Goal: Transaction & Acquisition: Purchase product/service

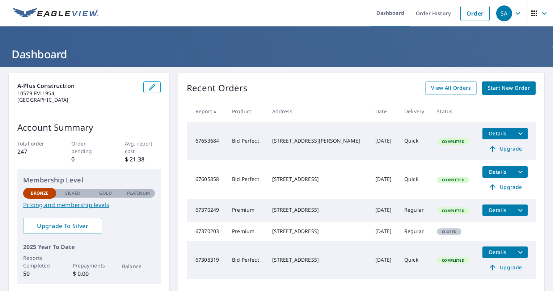
click at [510, 87] on span "Start New Order" at bounding box center [509, 88] width 42 height 9
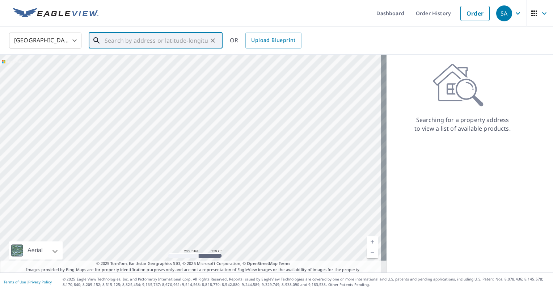
click at [149, 41] on input "text" at bounding box center [156, 40] width 103 height 20
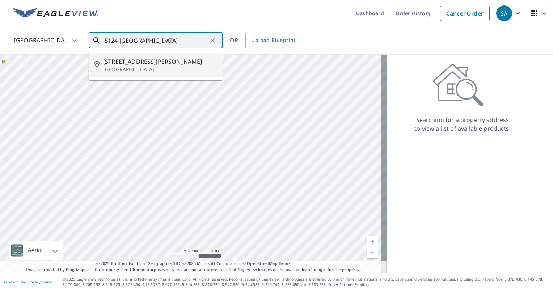
click at [139, 66] on p "[GEOGRAPHIC_DATA]" at bounding box center [160, 69] width 114 height 7
type input "[STREET_ADDRESS][PERSON_NAME]"
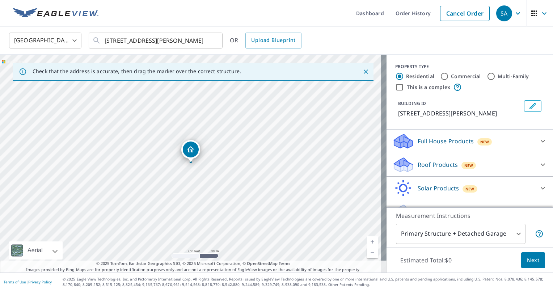
click at [369, 238] on link "Current Level 17, Zoom In" at bounding box center [372, 241] width 11 height 11
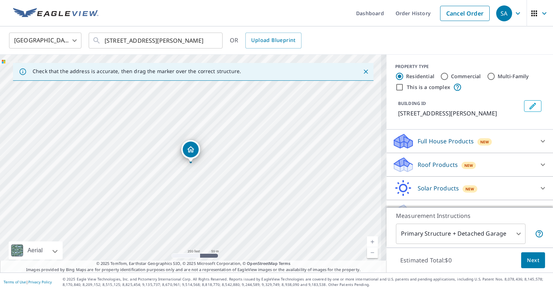
click at [369, 238] on link "Current Level 17.61410884638067, Zoom In" at bounding box center [372, 241] width 11 height 11
click at [369, 238] on link "Current Level 18.200236007684282, Zoom In Disabled" at bounding box center [372, 241] width 11 height 11
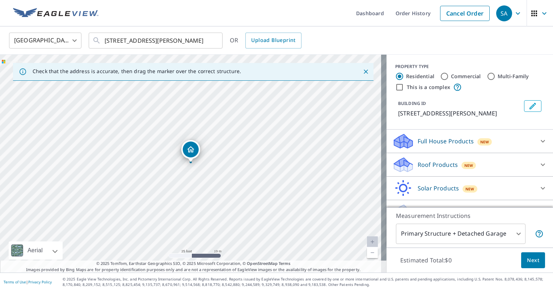
scroll to position [14, 0]
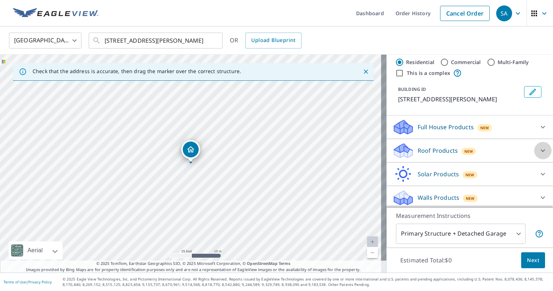
click at [539, 149] on icon at bounding box center [543, 150] width 9 height 9
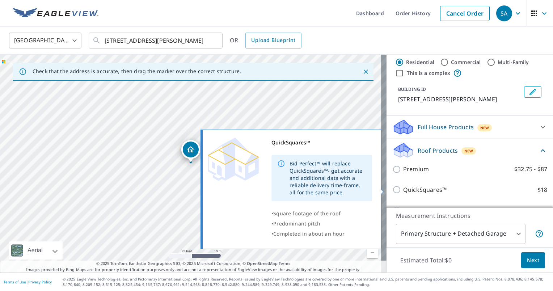
click at [414, 191] on p "QuickSquares™" at bounding box center [424, 189] width 43 height 9
click at [403, 191] on input "QuickSquares™ $18" at bounding box center [397, 189] width 11 height 9
checkbox input "true"
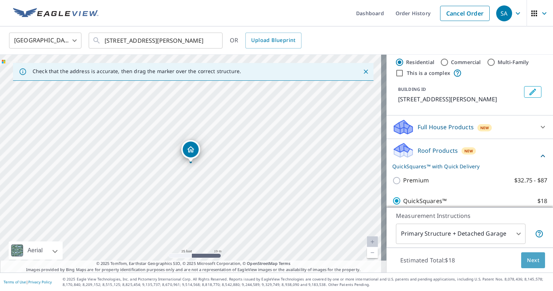
click at [532, 259] on span "Next" at bounding box center [533, 260] width 12 height 9
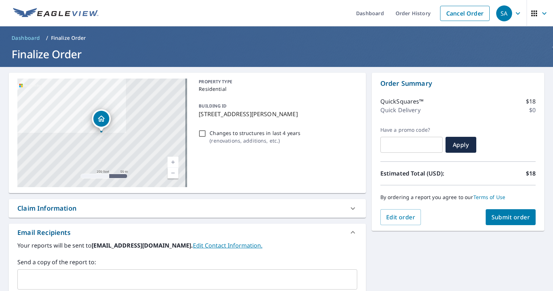
click at [520, 212] on button "Submit order" at bounding box center [511, 217] width 50 height 16
checkbox input "true"
